Goal: Navigation & Orientation: Find specific page/section

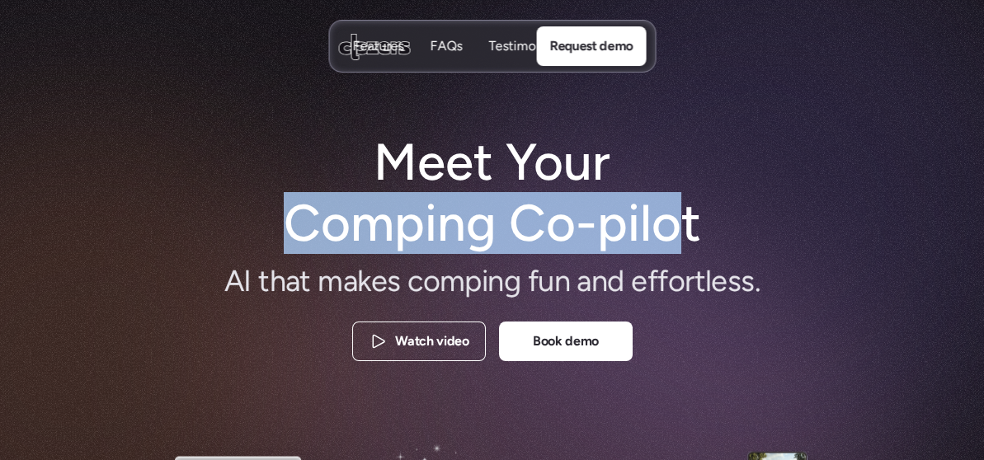
drag, startPoint x: 272, startPoint y: 224, endPoint x: 671, endPoint y: 233, distance: 399.2
click at [671, 233] on h1 "Meet Your Comping Co-pilot" at bounding box center [492, 193] width 448 height 123
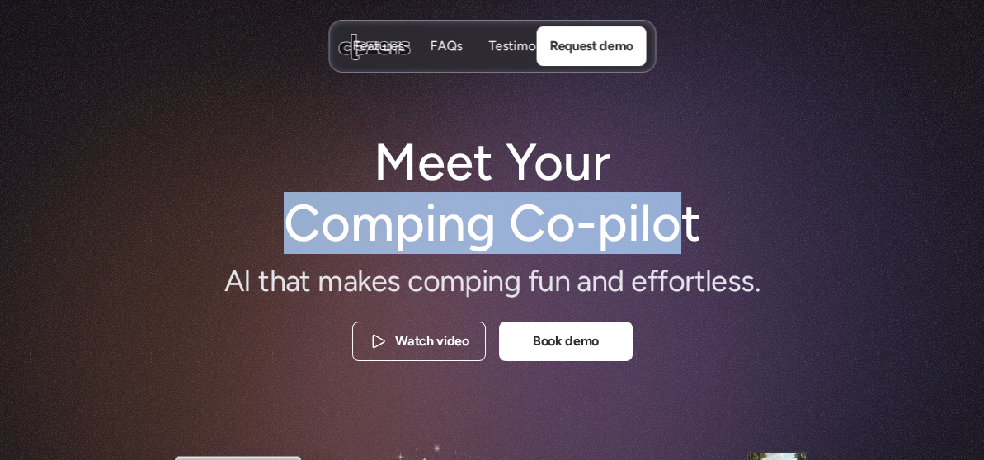
click at [280, 229] on h1 "Meet Your Comping Co-pilot" at bounding box center [492, 193] width 448 height 123
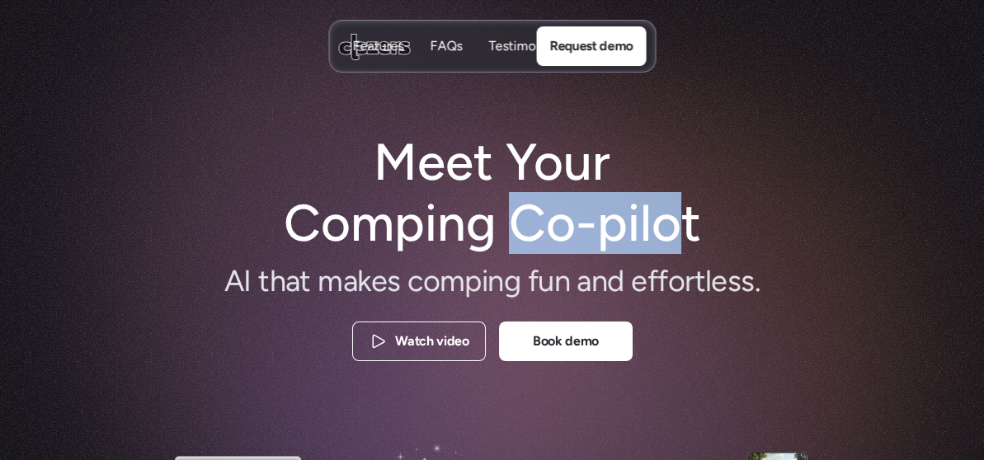
drag, startPoint x: 504, startPoint y: 223, endPoint x: 682, endPoint y: 224, distance: 178.1
click at [682, 224] on h1 "Meet Your Comping Co-pilot" at bounding box center [492, 193] width 448 height 123
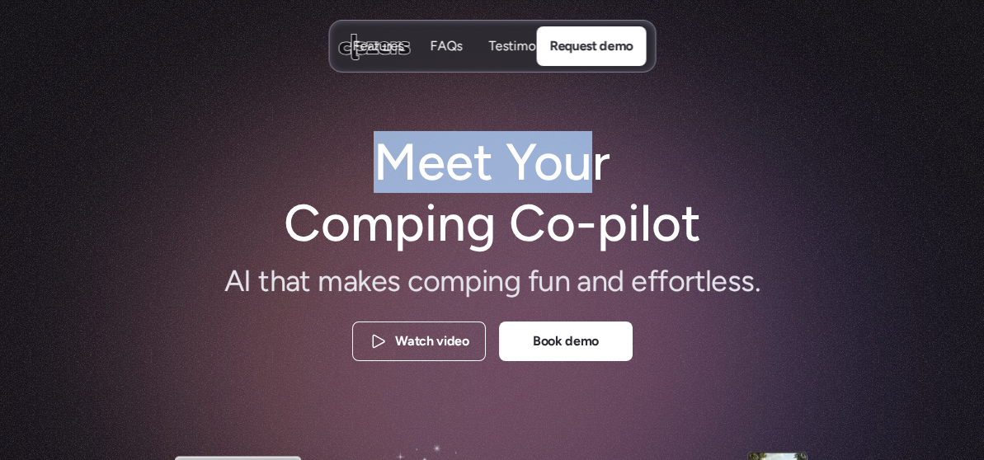
drag, startPoint x: 375, startPoint y: 153, endPoint x: 578, endPoint y: 138, distance: 203.4
click at [578, 138] on h1 "Meet Your Comping Co-pilot" at bounding box center [492, 193] width 448 height 123
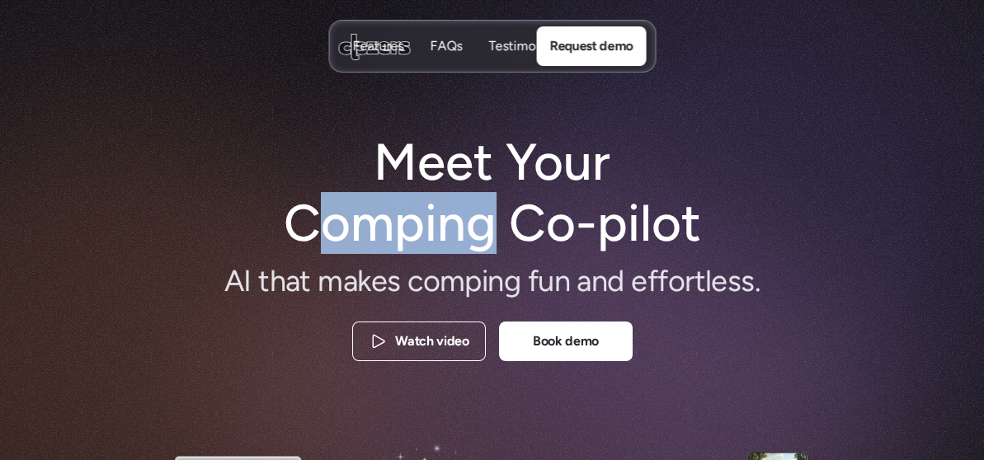
drag, startPoint x: 303, startPoint y: 232, endPoint x: 500, endPoint y: 226, distance: 197.2
click at [500, 226] on h1 "Meet Your Comping Co-pilot" at bounding box center [492, 193] width 448 height 123
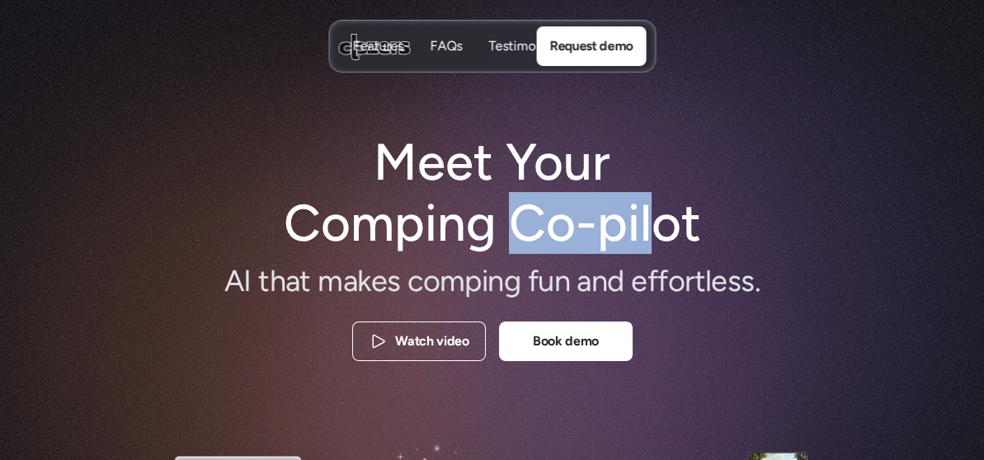
drag, startPoint x: 508, startPoint y: 217, endPoint x: 653, endPoint y: 214, distance: 145.2
click at [653, 214] on h1 "Meet Your Comping Co-pilot" at bounding box center [492, 193] width 448 height 123
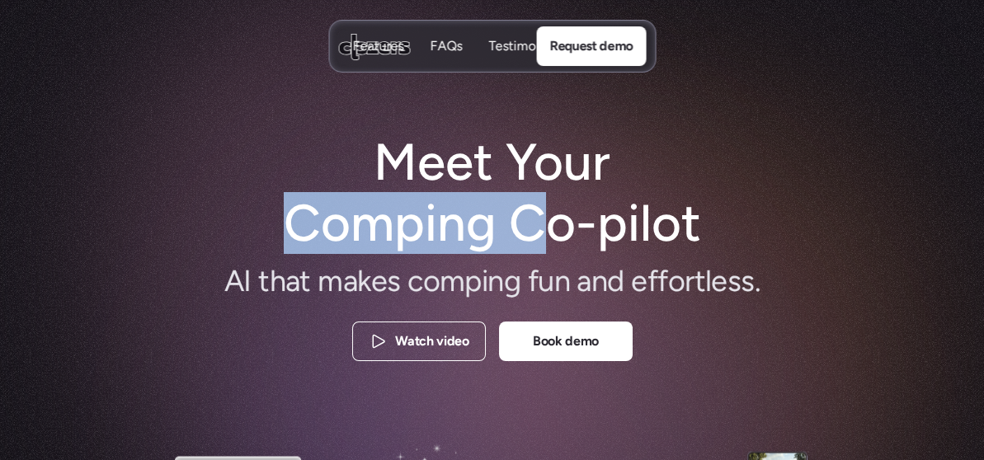
drag, startPoint x: 285, startPoint y: 213, endPoint x: 630, endPoint y: 207, distance: 345.6
click at [585, 209] on h1 "Meet Your Comping Co-pilot" at bounding box center [492, 193] width 448 height 123
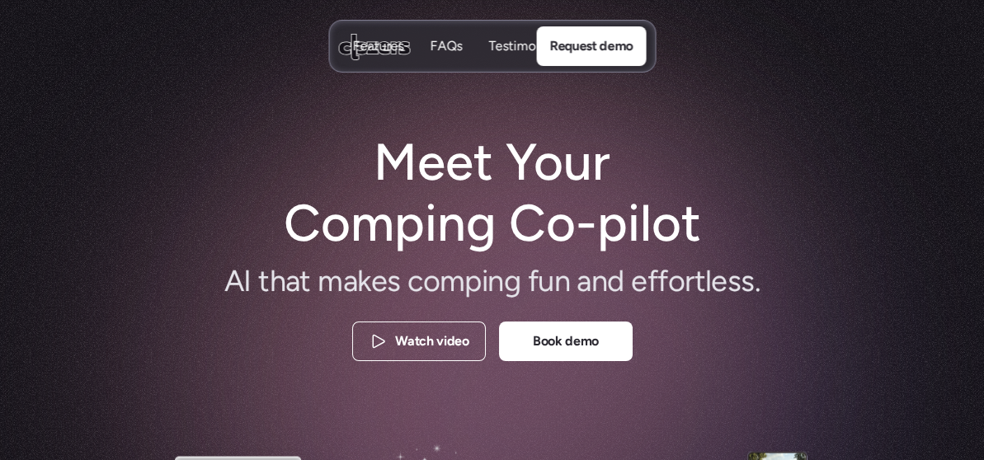
click at [708, 210] on h1 "Meet Your Comping Co-pilot" at bounding box center [492, 193] width 448 height 123
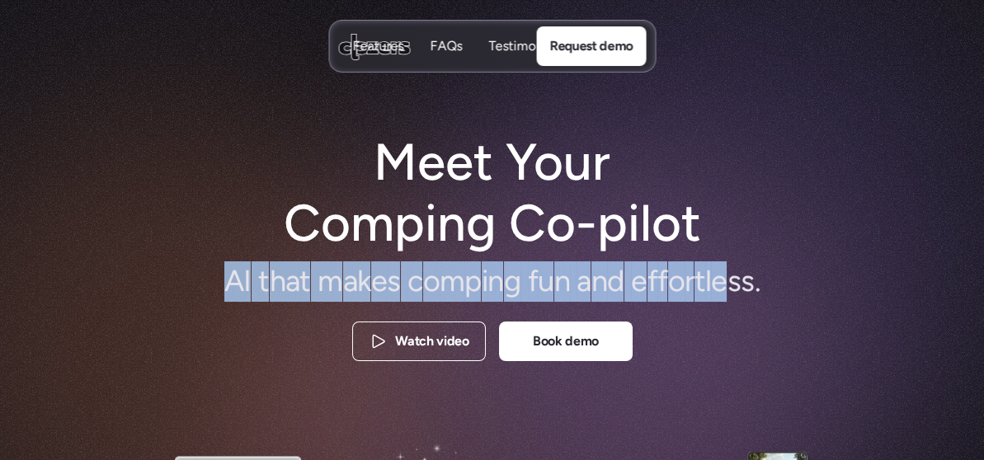
drag, startPoint x: 228, startPoint y: 282, endPoint x: 755, endPoint y: 274, distance: 527.8
click at [734, 277] on h2 "A I t h a t m a k e s c o m p i n g f u n a n d e f f o r t l e s s ." at bounding box center [492, 281] width 726 height 40
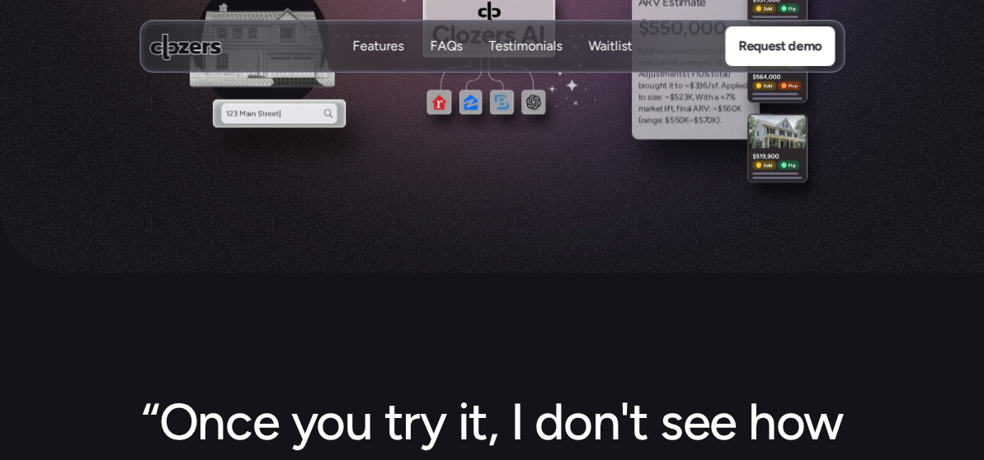
scroll to position [907, 0]
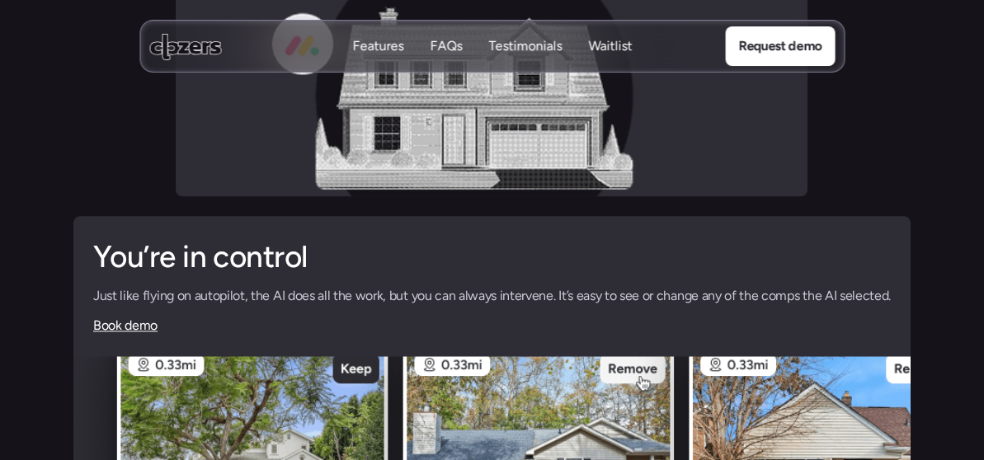
scroll to position [3971, 0]
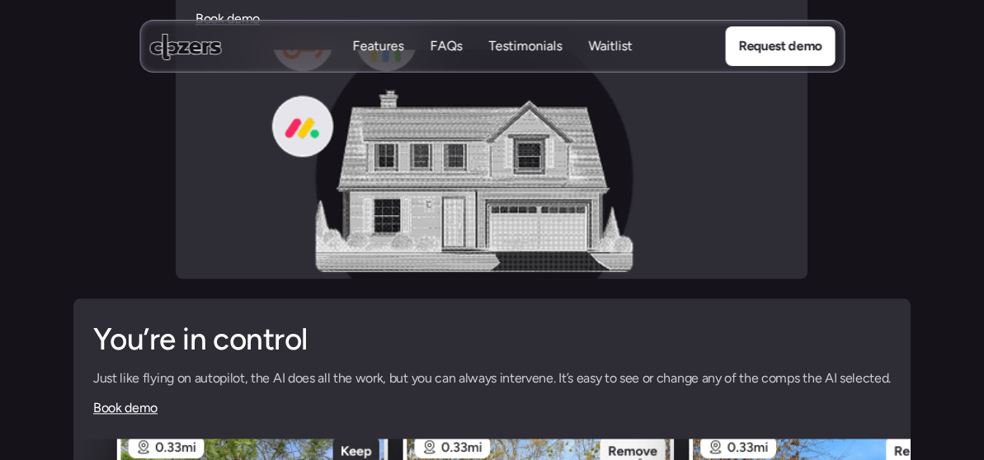
drag, startPoint x: 122, startPoint y: 134, endPoint x: 321, endPoint y: 123, distance: 199.0
